Goal: Information Seeking & Learning: Learn about a topic

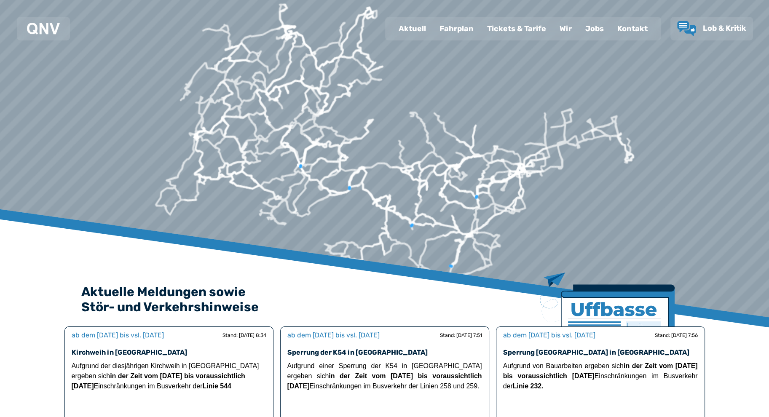
click at [643, 26] on div "Kontakt" at bounding box center [633, 29] width 44 height 22
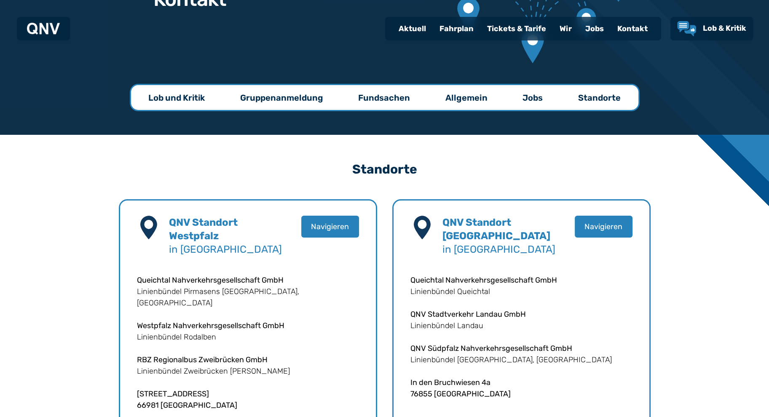
scroll to position [104, 0]
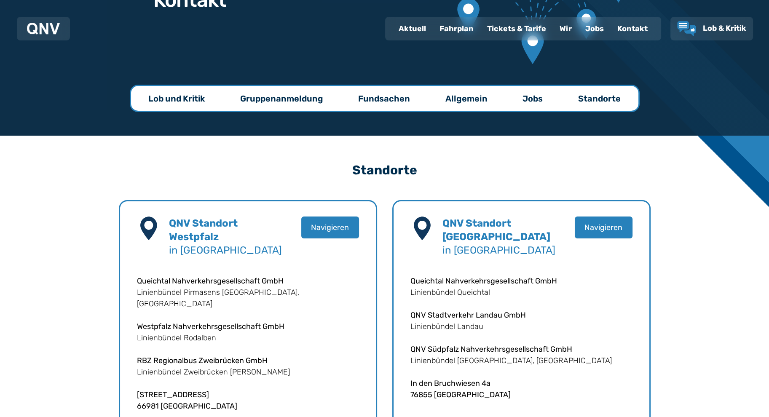
click at [593, 27] on div "Jobs" at bounding box center [595, 29] width 32 height 22
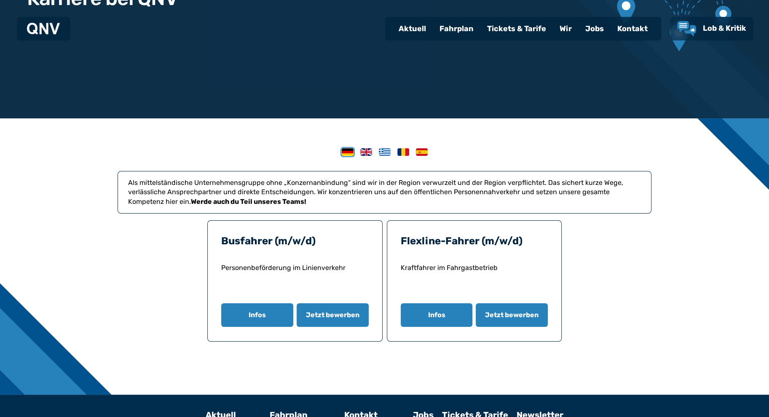
scroll to position [126, 0]
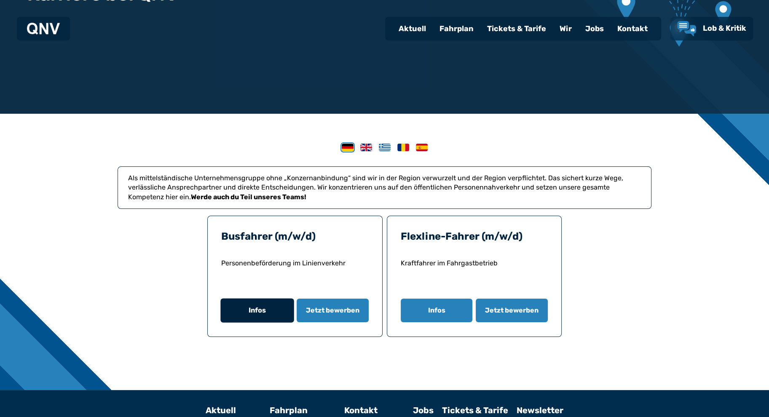
click at [250, 310] on button "Infos" at bounding box center [256, 311] width 73 height 24
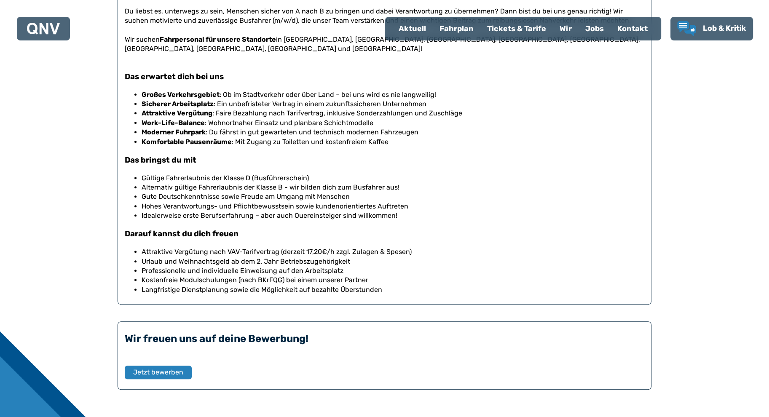
scroll to position [337, 0]
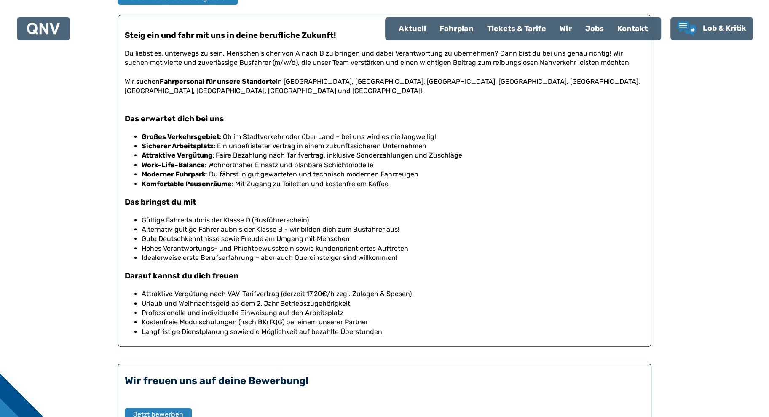
click at [701, 229] on div "Busfahrer (m/w/d) Zurück zu den Stellenangeboten Steig ein und fahr mit uns in …" at bounding box center [384, 194] width 769 height 582
